Goal: Task Accomplishment & Management: Manage account settings

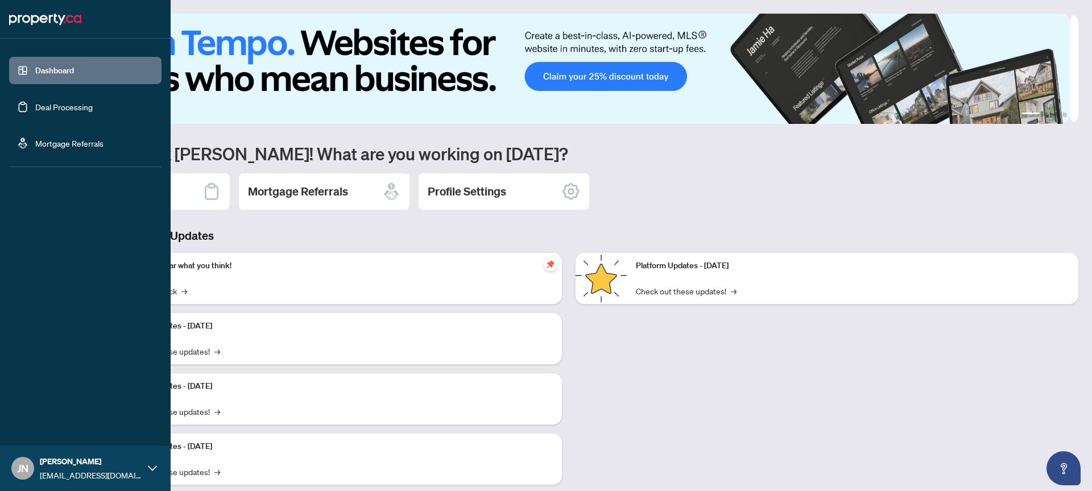
click at [42, 104] on link "Deal Processing" at bounding box center [63, 107] width 57 height 10
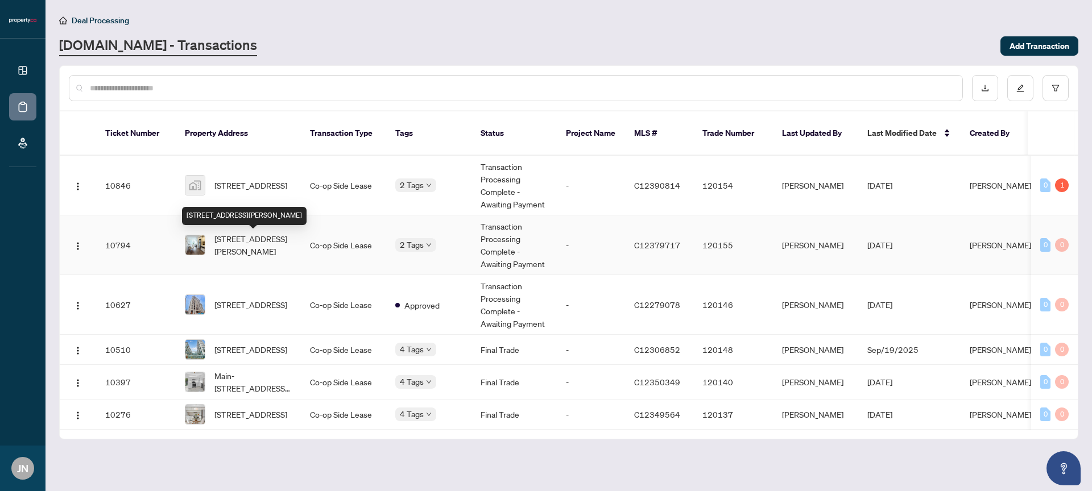
click at [245, 245] on span "[STREET_ADDRESS][PERSON_NAME]" at bounding box center [252, 245] width 77 height 25
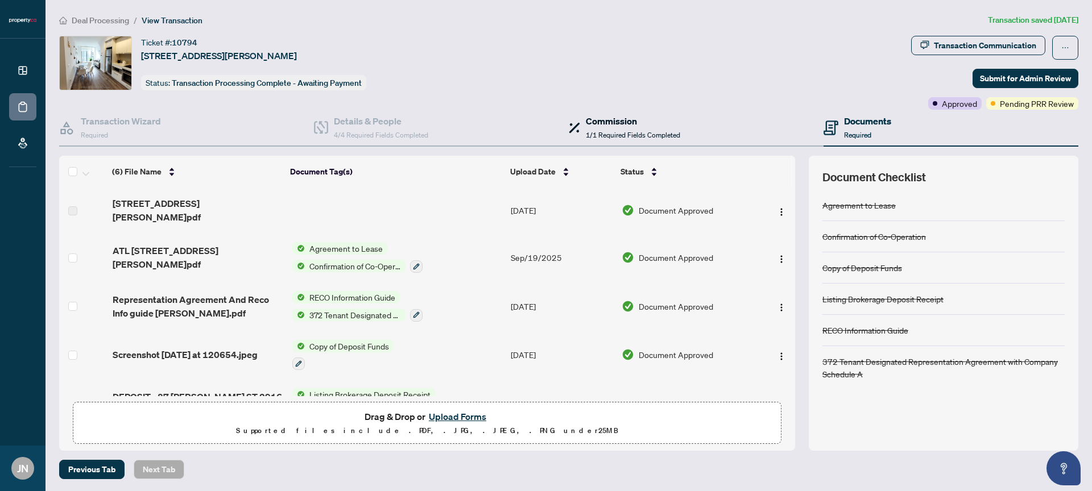
click at [621, 131] on span "1/1 Required Fields Completed" at bounding box center [633, 135] width 94 height 9
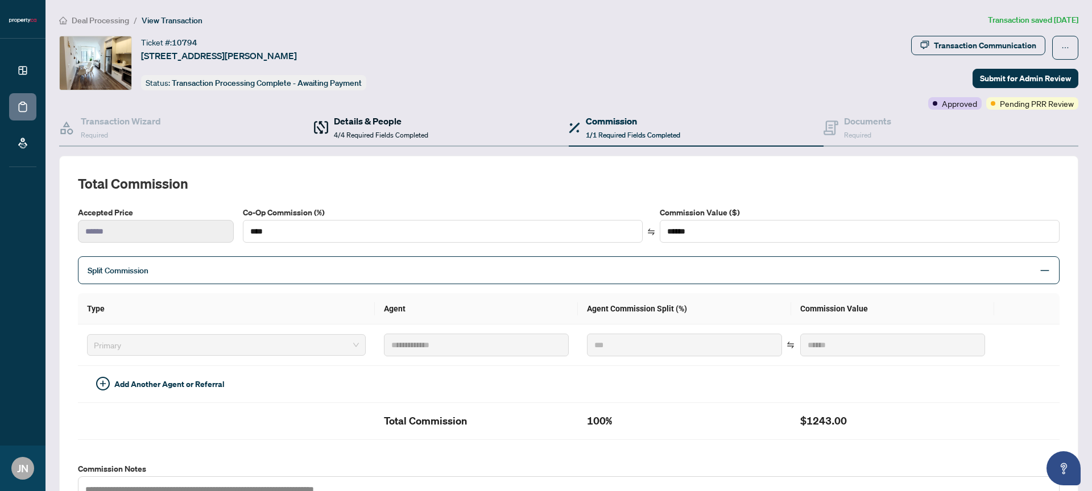
click at [392, 134] on span "4/4 Required Fields Completed" at bounding box center [381, 135] width 94 height 9
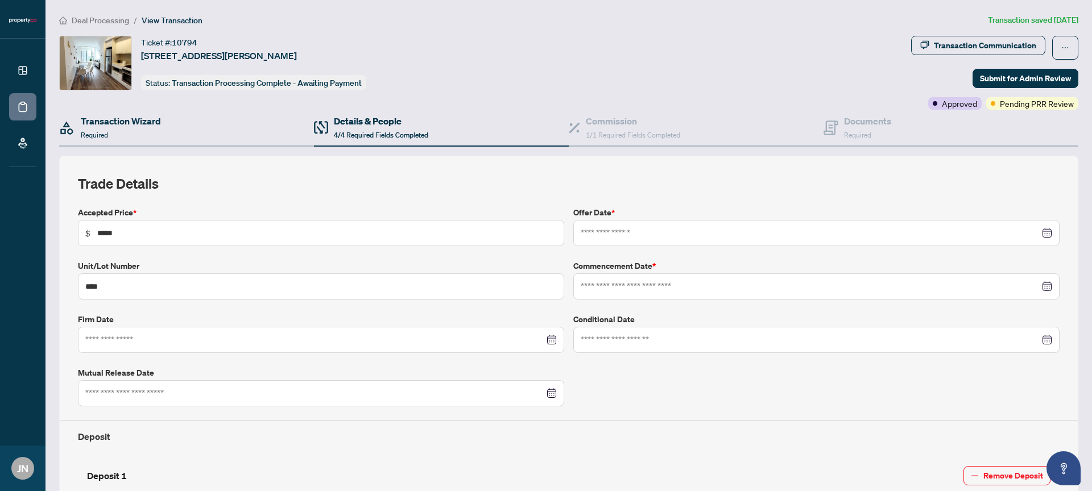
type input "**********"
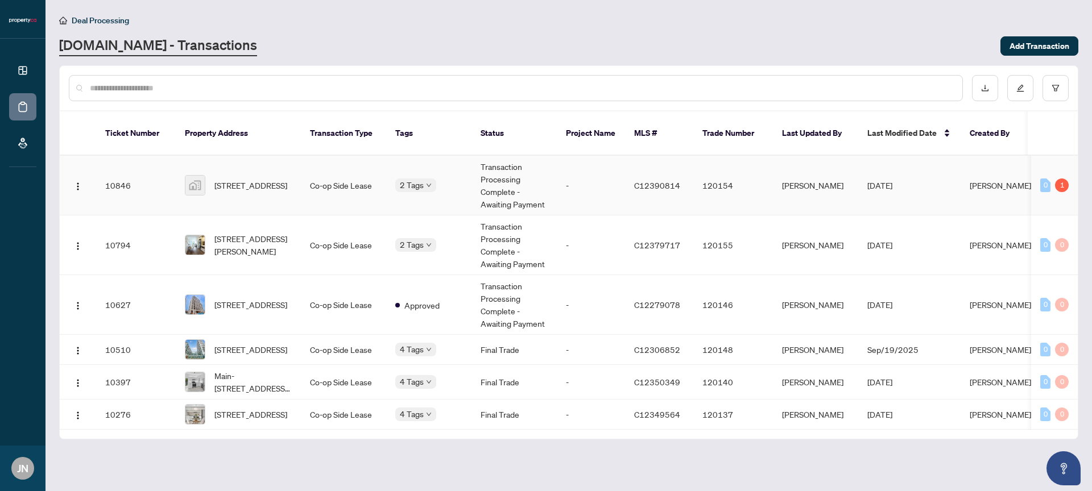
click at [1058, 188] on div "1" at bounding box center [1062, 186] width 14 height 14
click at [949, 185] on td "[DATE]" at bounding box center [909, 186] width 102 height 60
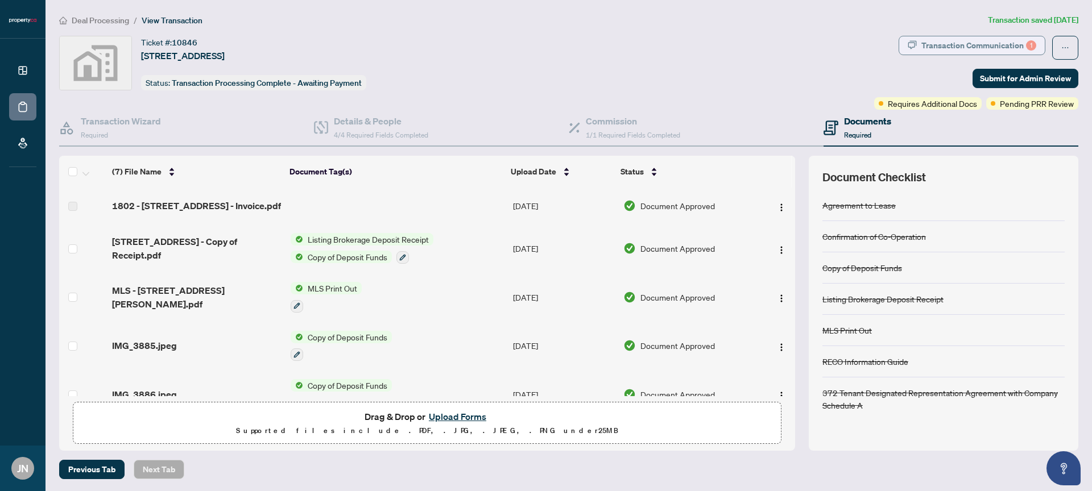
click at [1002, 41] on div "Transaction Communication 1" at bounding box center [978, 45] width 115 height 18
type textarea "**********"
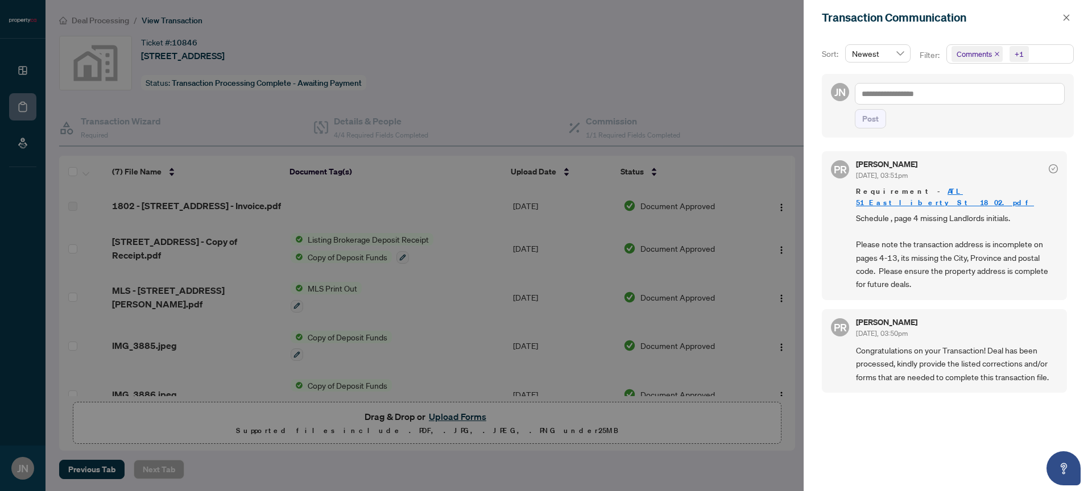
click at [752, 79] on div at bounding box center [546, 245] width 1092 height 491
click at [1069, 18] on icon "close" at bounding box center [1066, 18] width 8 height 8
